Goal: Task Accomplishment & Management: Use online tool/utility

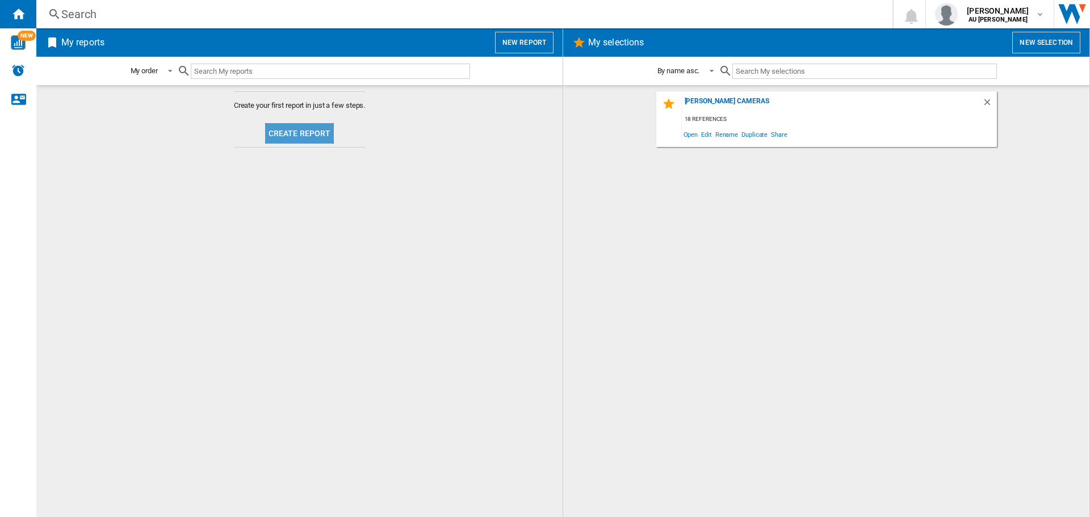
click at [291, 129] on button "Create report" at bounding box center [299, 133] width 69 height 20
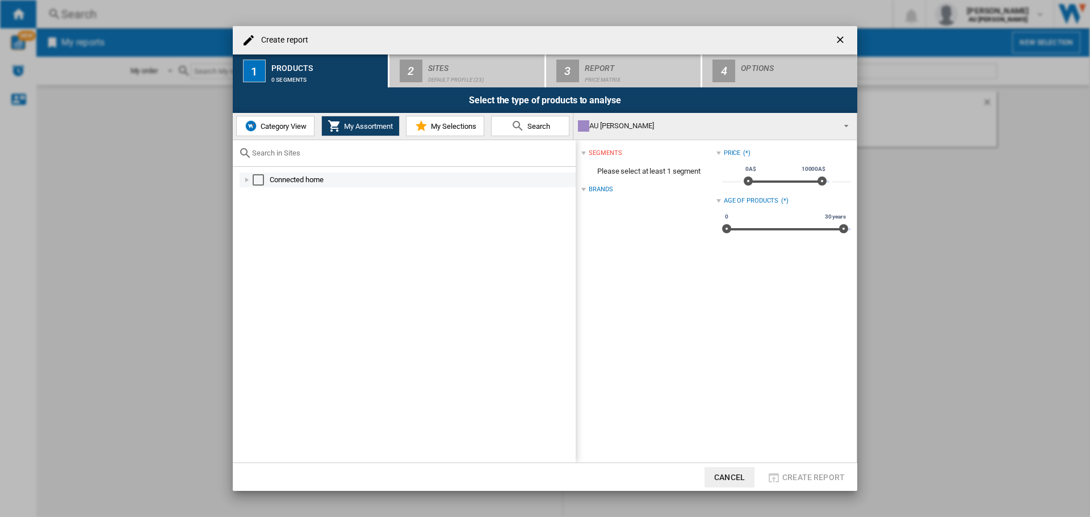
click at [317, 177] on div "Connected home" at bounding box center [422, 179] width 304 height 11
drag, startPoint x: 258, startPoint y: 182, endPoint x: 270, endPoint y: 187, distance: 13.2
click at [258, 182] on div "Select" at bounding box center [258, 179] width 11 height 11
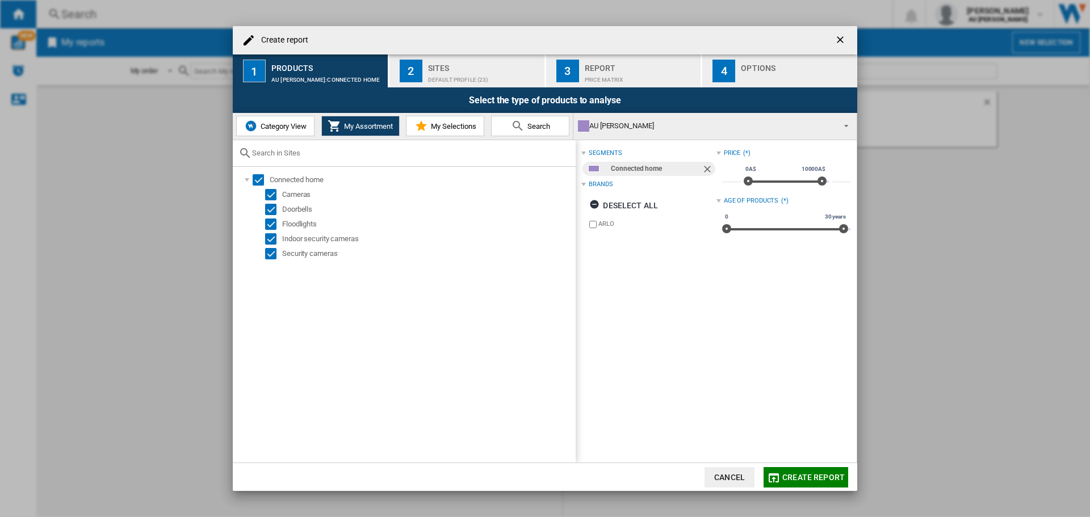
click at [783, 476] on button "Create report" at bounding box center [806, 477] width 85 height 20
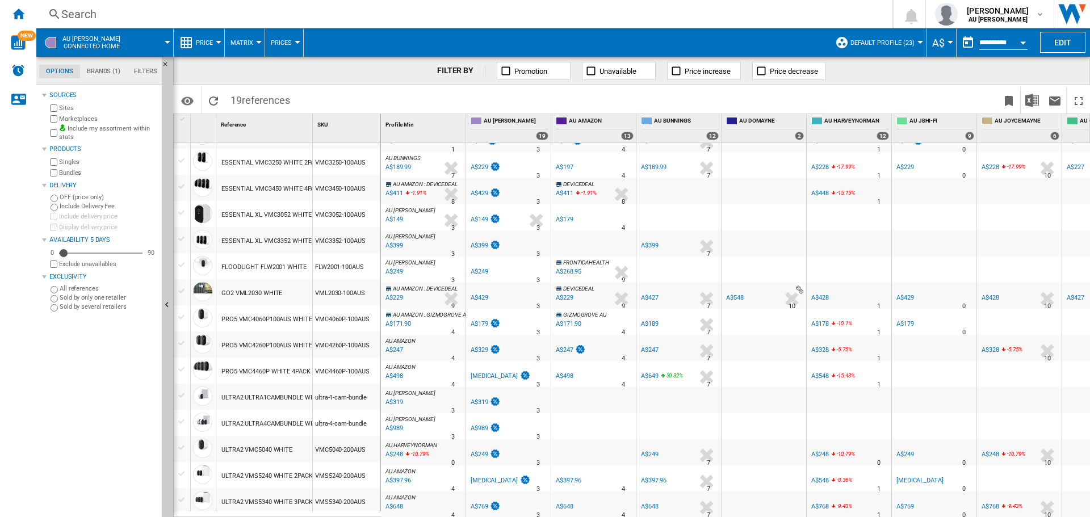
scroll to position [142, 0]
click at [657, 164] on div "A$189.99" at bounding box center [654, 167] width 26 height 7
